Goal: Navigation & Orientation: Go to known website

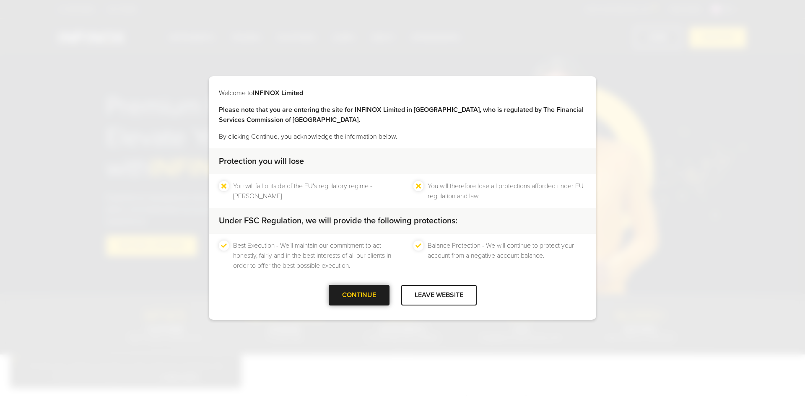
click at [364, 295] on div "CONTINUE" at bounding box center [359, 295] width 61 height 21
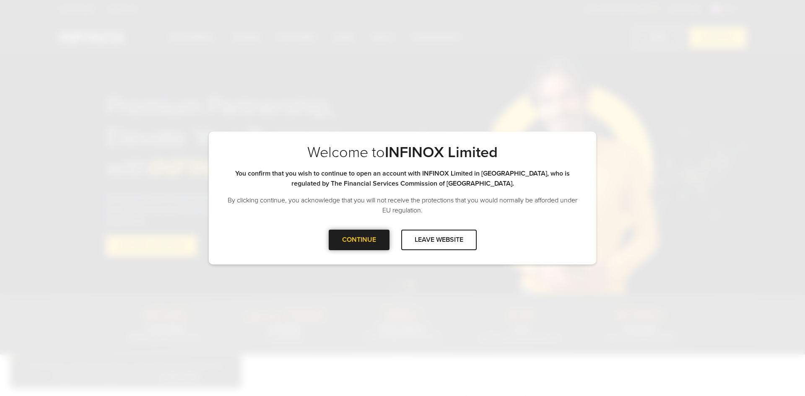
click at [365, 236] on div "CONTINUE" at bounding box center [359, 240] width 61 height 21
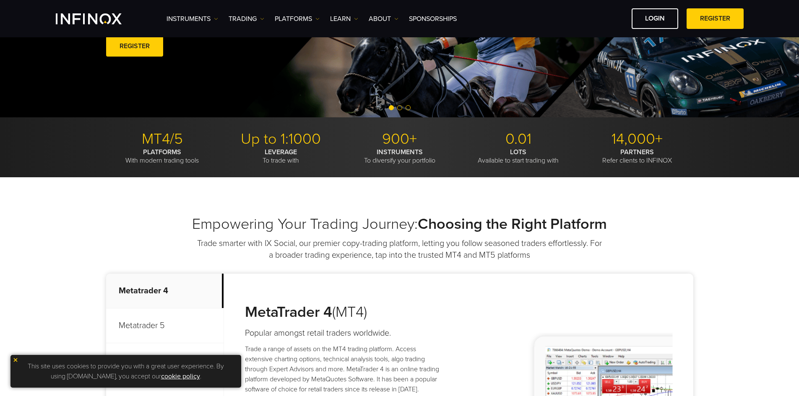
scroll to position [210, 0]
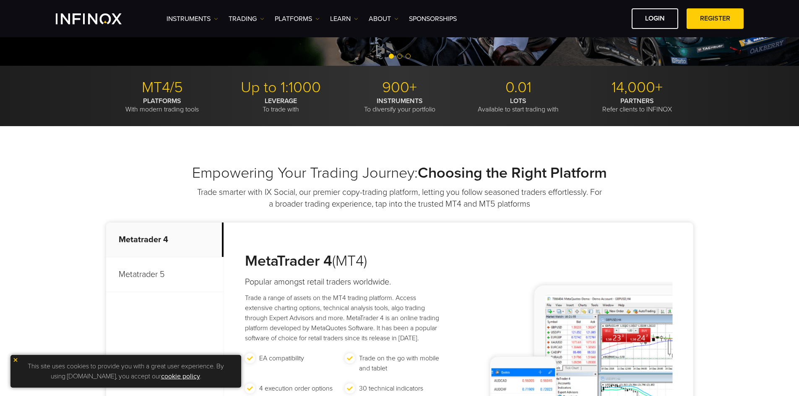
click at [13, 358] on img at bounding box center [16, 360] width 6 height 6
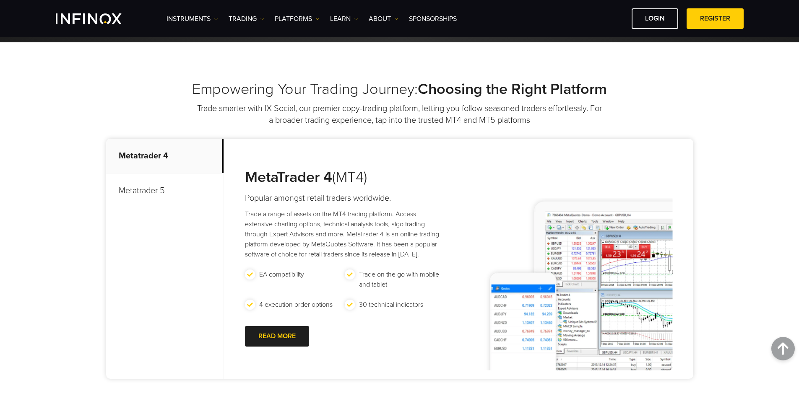
scroll to position [0, 0]
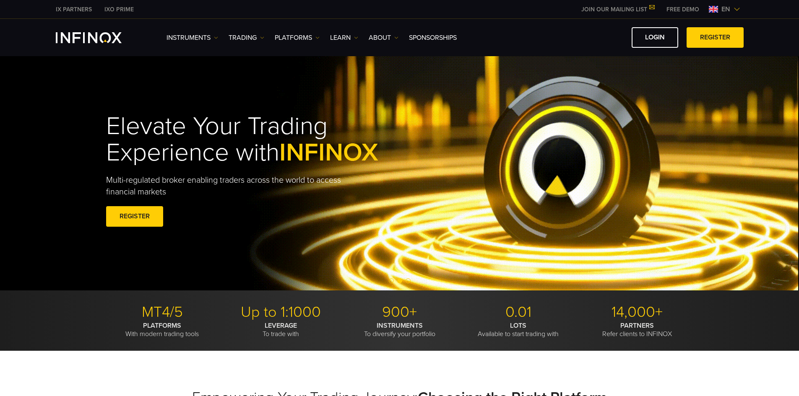
click at [737, 9] on img at bounding box center [736, 9] width 7 height 7
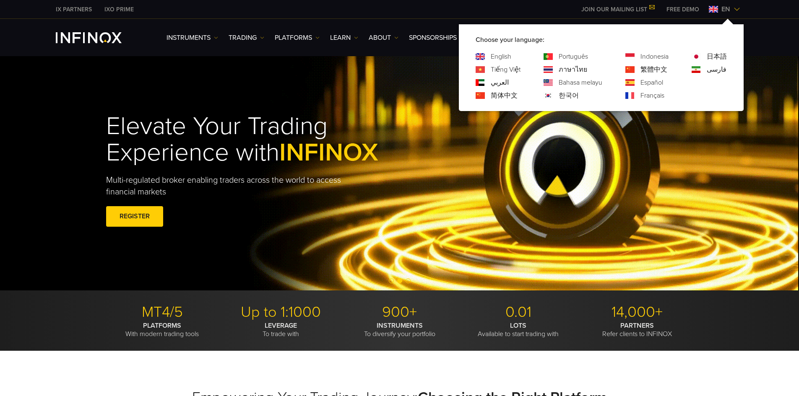
click at [561, 53] on link "Português" at bounding box center [572, 57] width 29 height 10
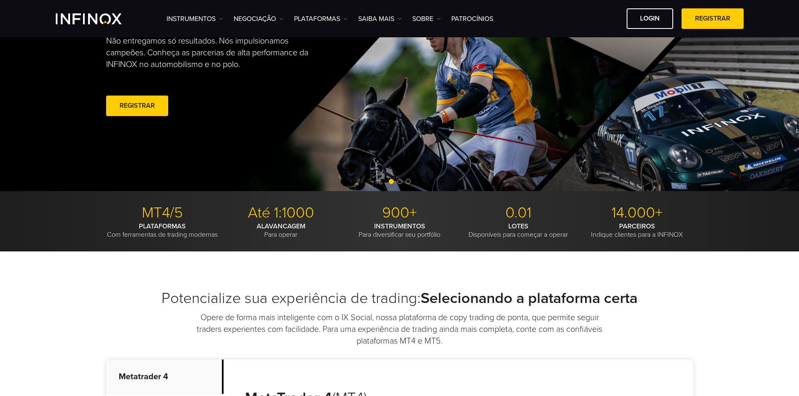
scroll to position [84, 0]
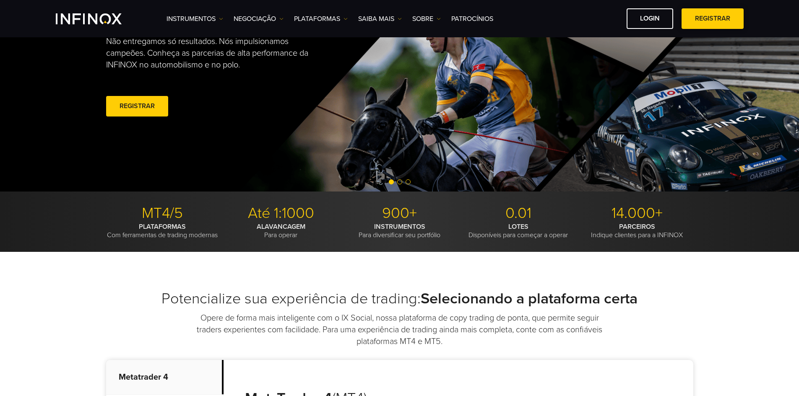
click at [712, 19] on span at bounding box center [712, 19] width 0 height 0
